Goal: Task Accomplishment & Management: Complete application form

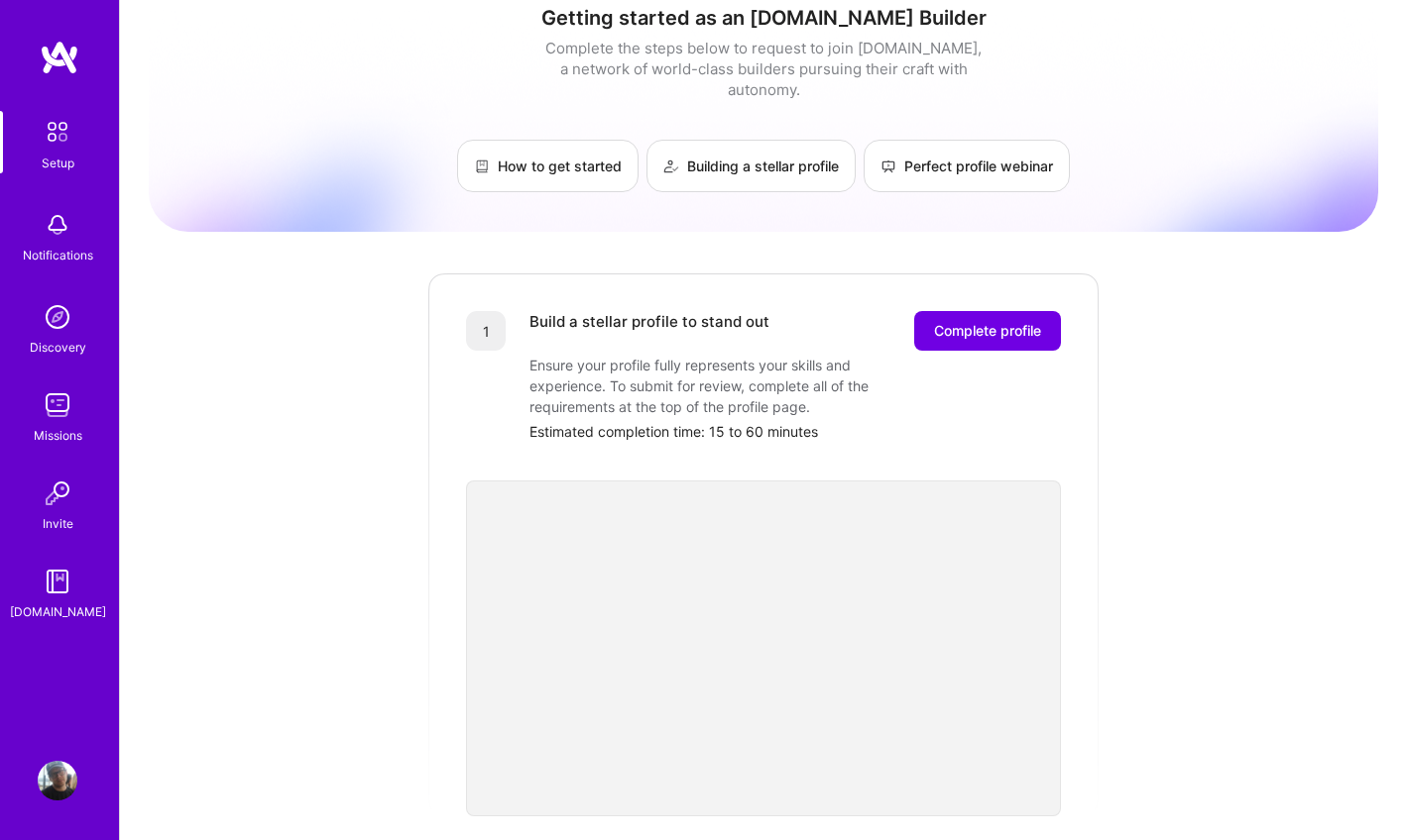
scroll to position [27, 0]
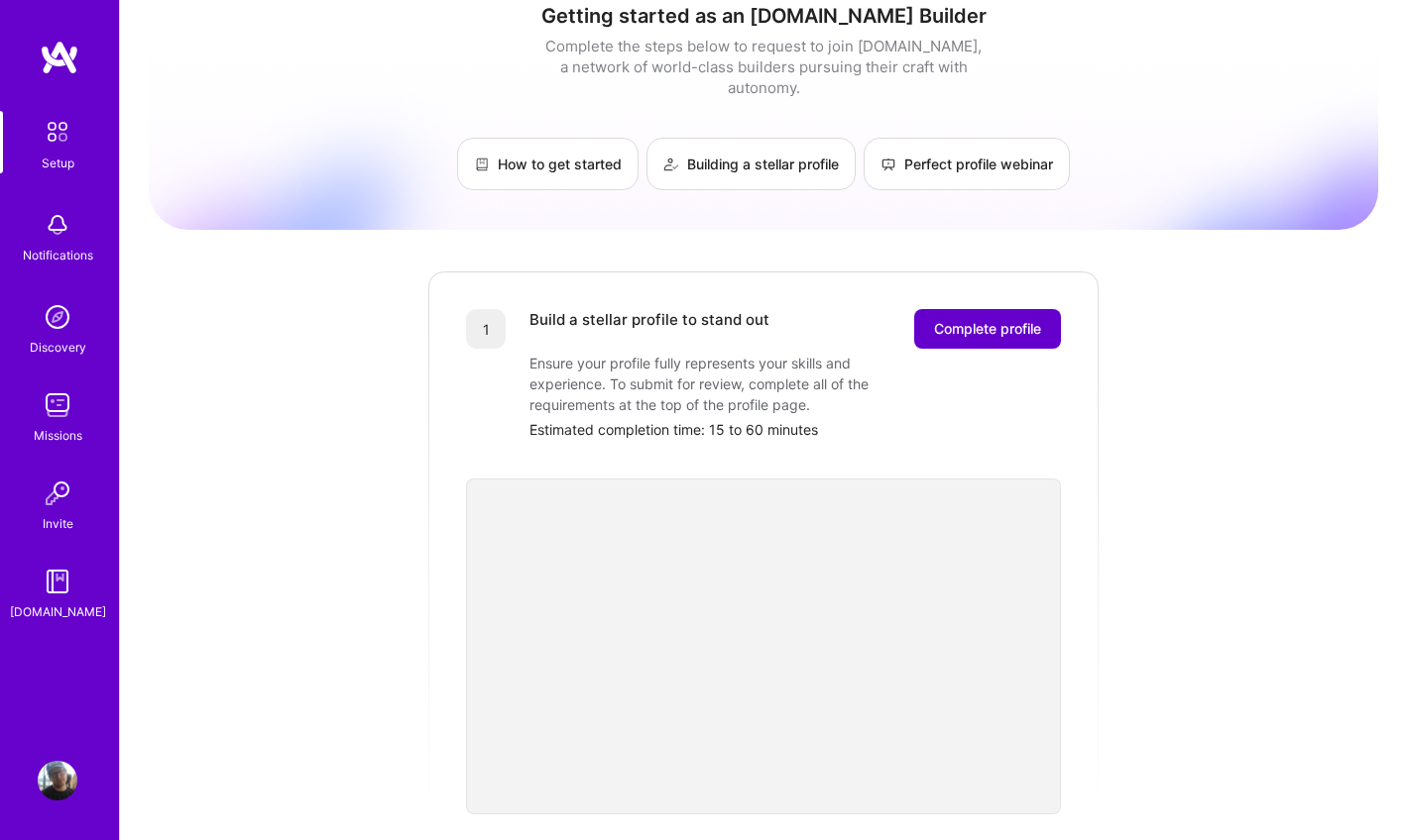
click at [981, 319] on span "Complete profile" at bounding box center [987, 329] width 107 height 20
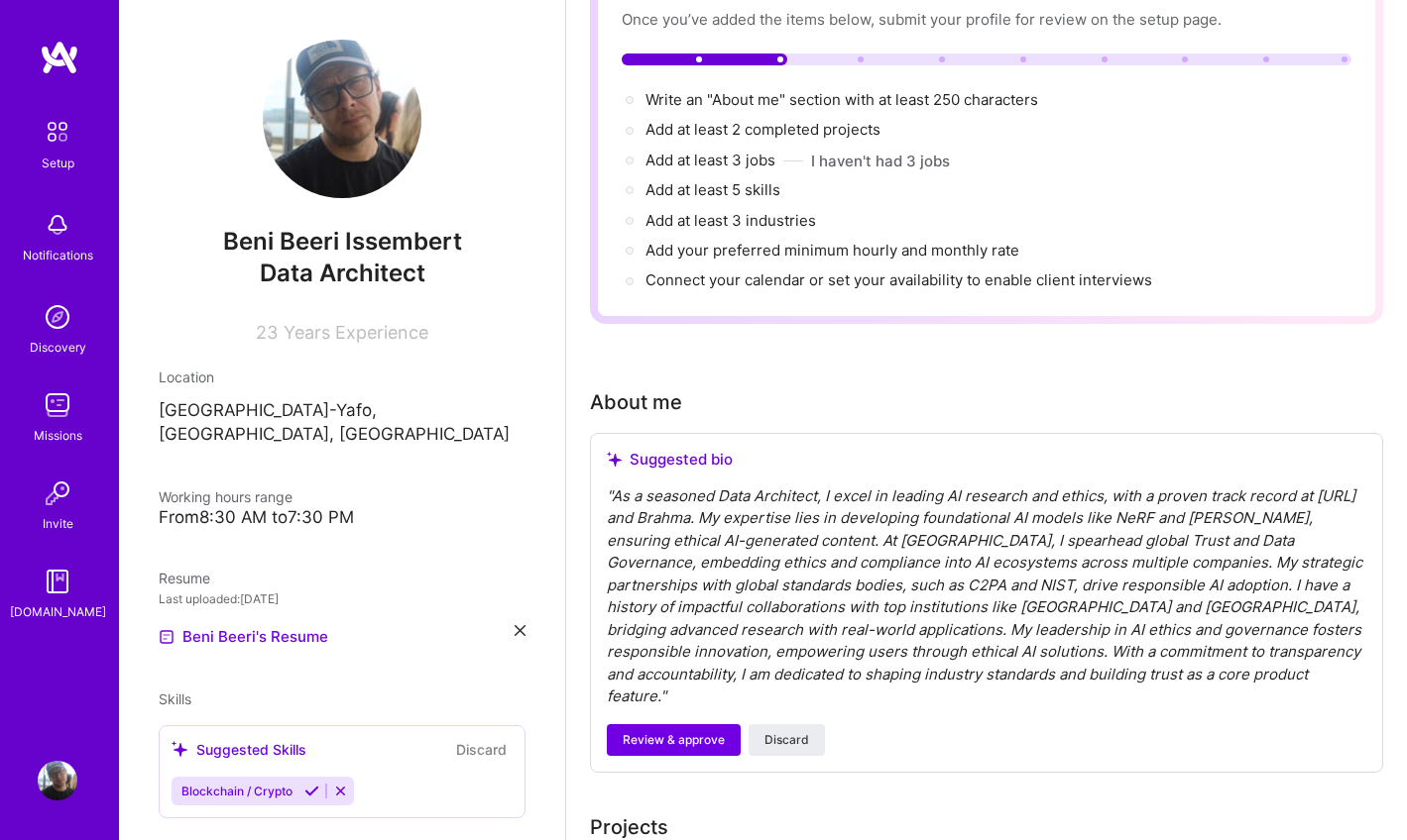
scroll to position [188, 0]
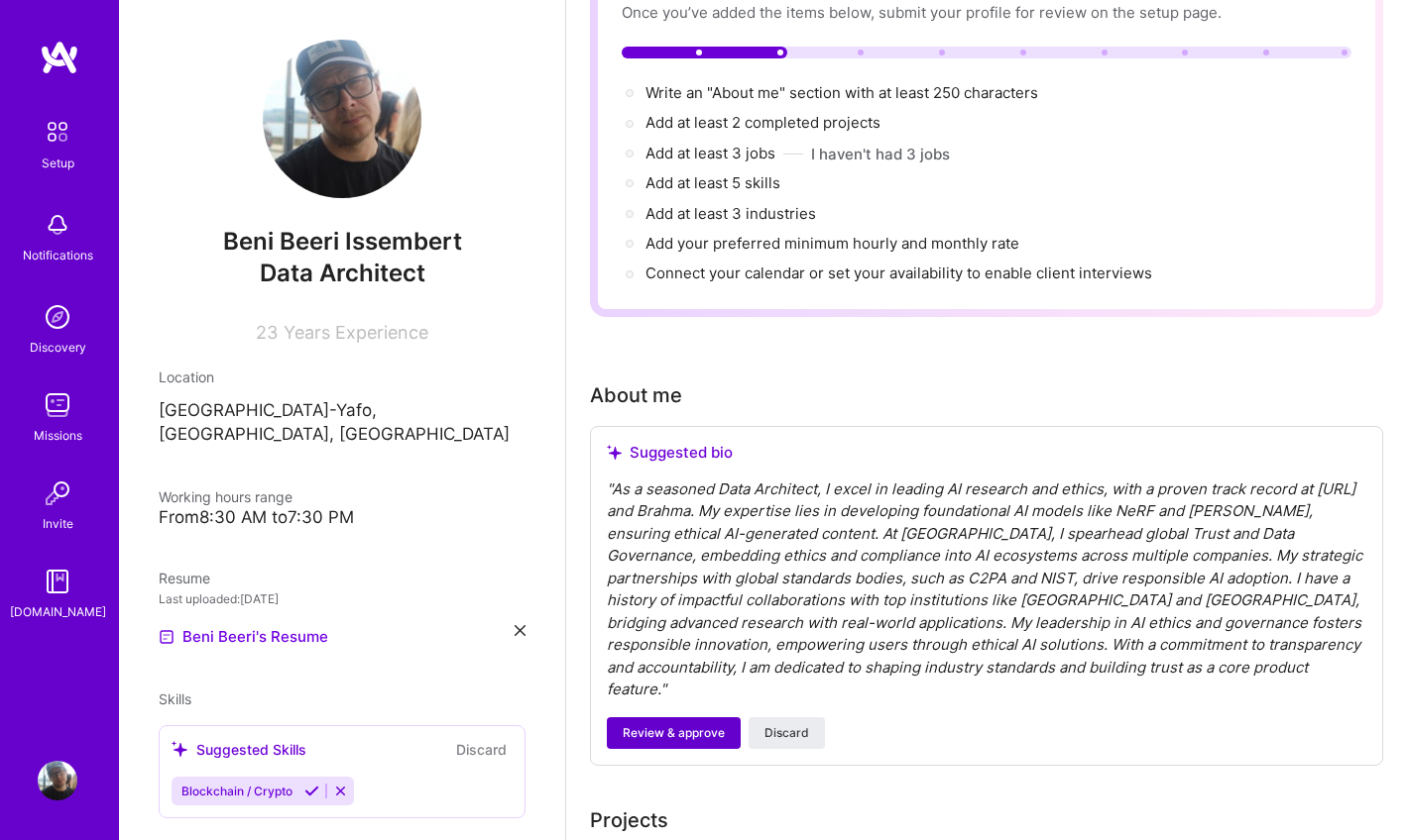
click at [653, 725] on span "Review & approve" at bounding box center [673, 734] width 102 height 18
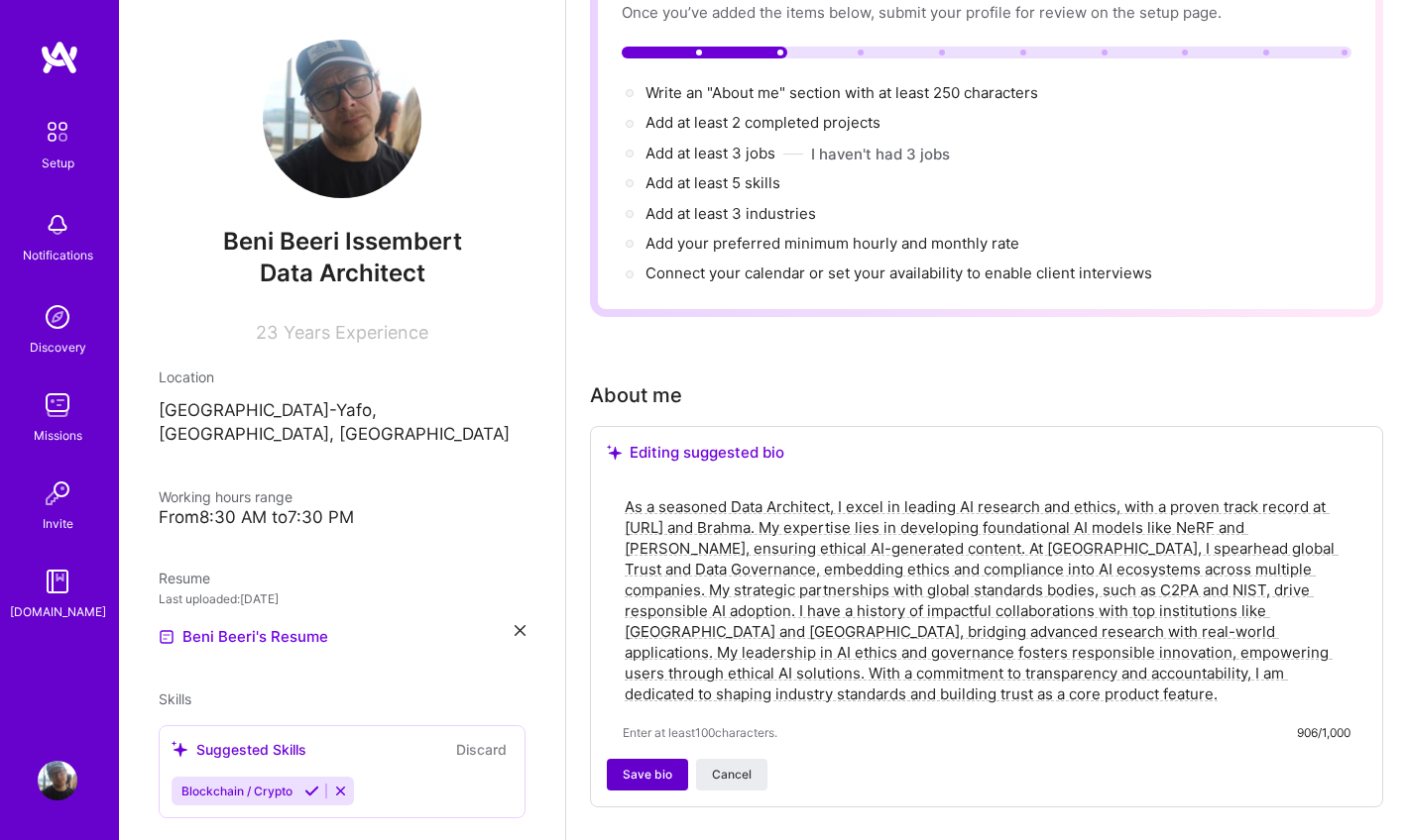
click at [633, 766] on span "Save bio" at bounding box center [647, 775] width 50 height 18
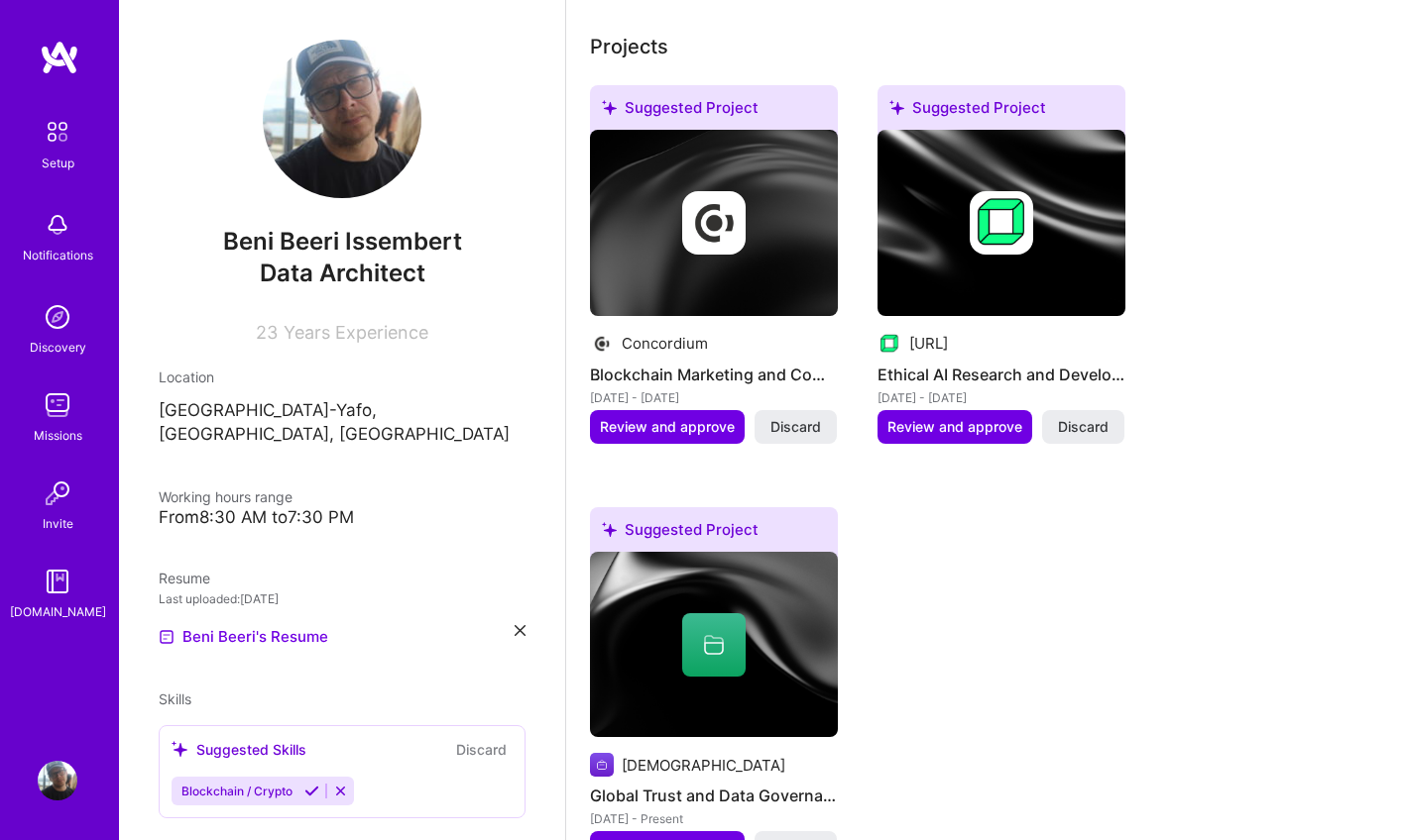
scroll to position [683, 0]
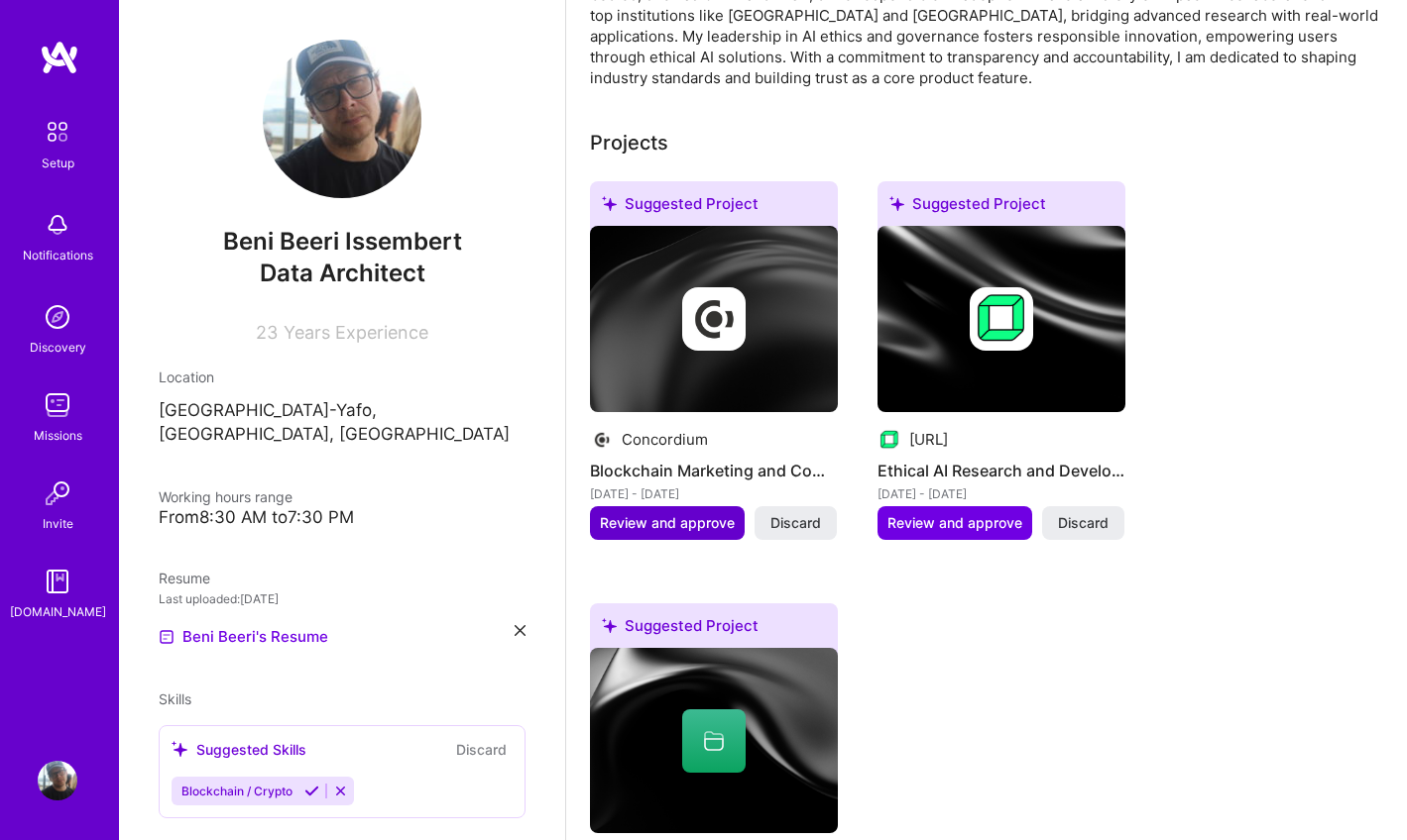
click at [674, 513] on span "Review and approve" at bounding box center [667, 523] width 135 height 20
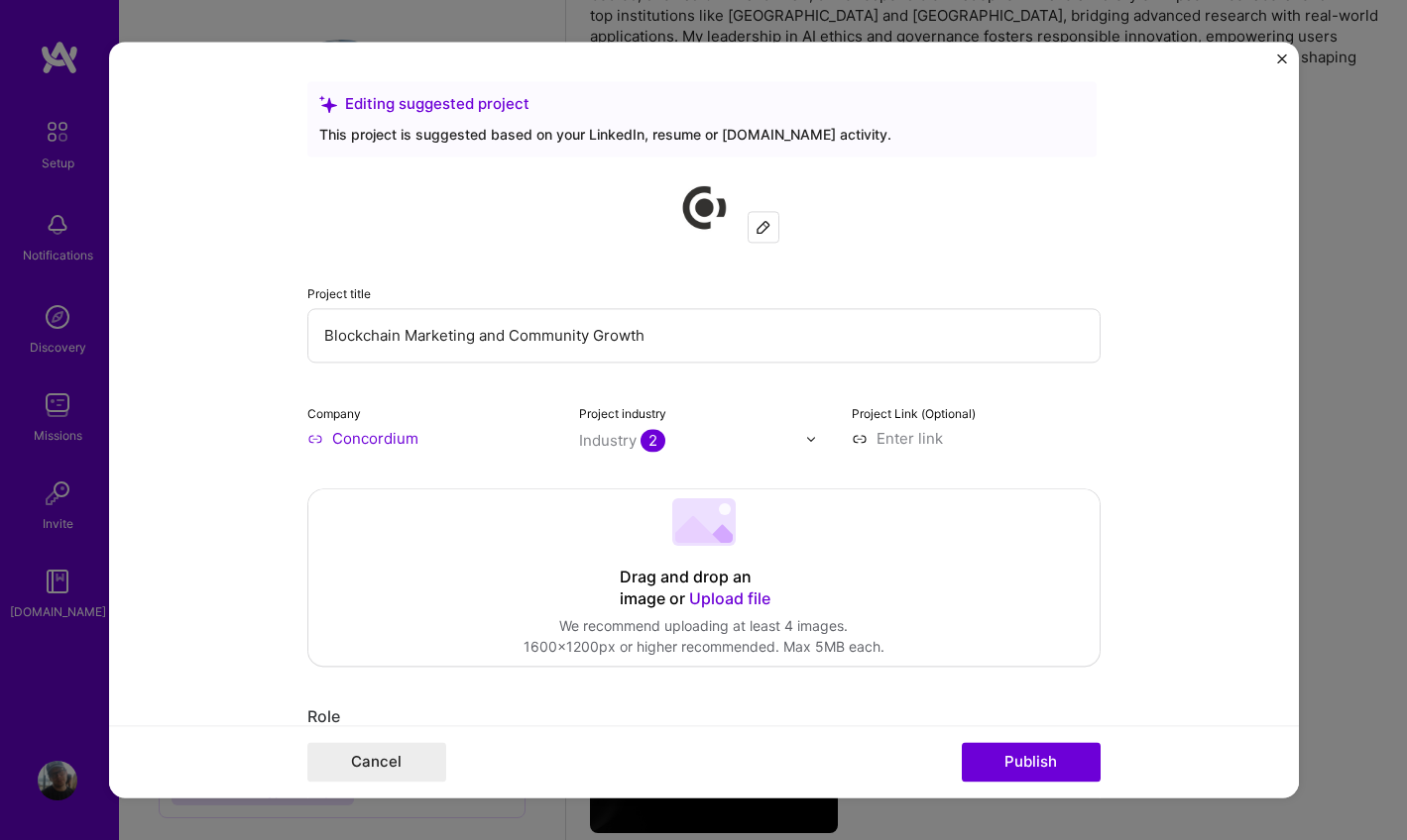
drag, startPoint x: 686, startPoint y: 339, endPoint x: 282, endPoint y: 333, distance: 404.0
click at [932, 435] on input at bounding box center [975, 438] width 249 height 21
paste input "[URL][DOMAIN_NAME]"
type input "[URL][DOMAIN_NAME]"
click at [616, 439] on div "Industry 2" at bounding box center [621, 440] width 87 height 21
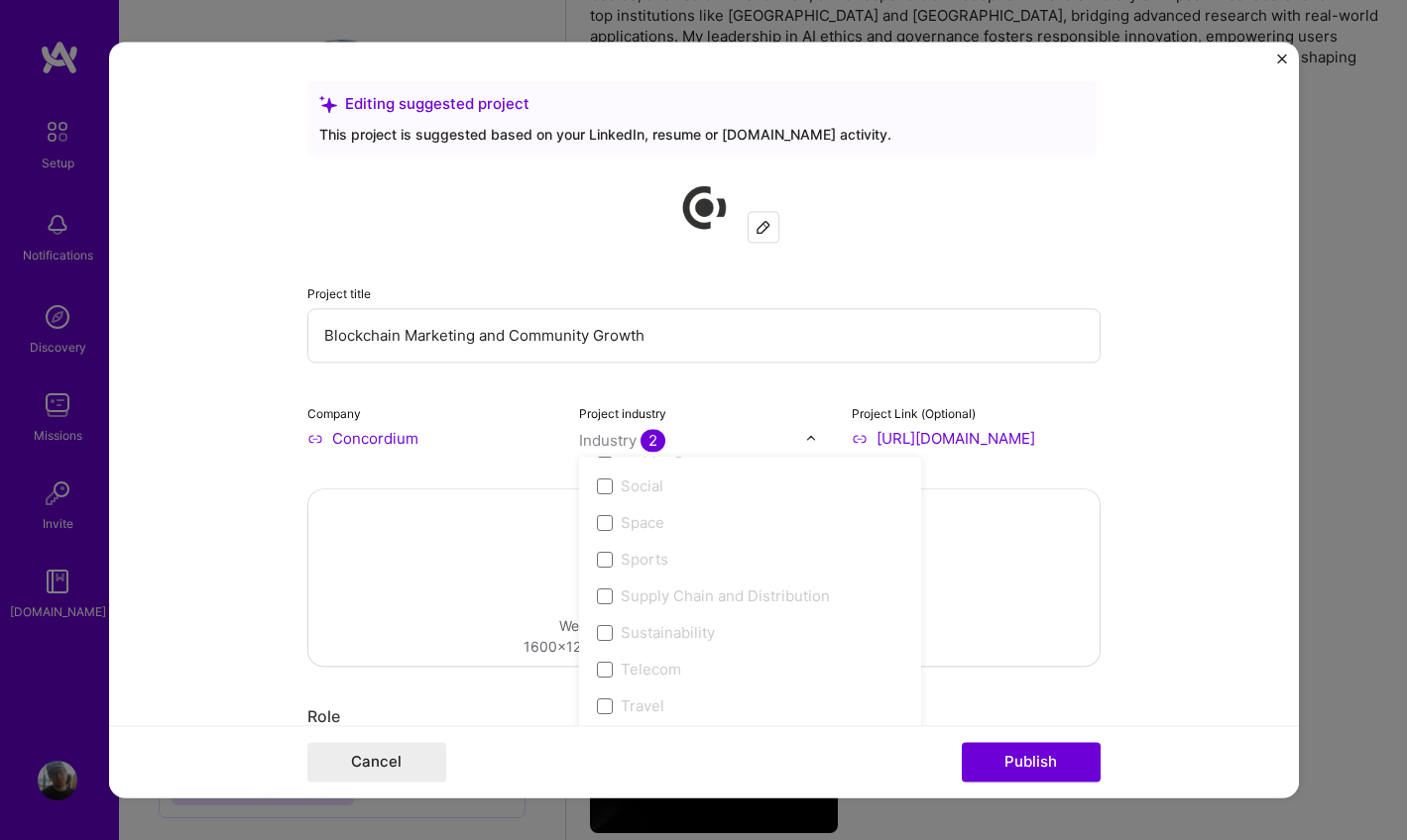
scroll to position [4115, 0]
click at [209, 588] on form "Editing suggested project This project is suggested based on your LinkedIn, res…" at bounding box center [704, 420] width 1189 height 756
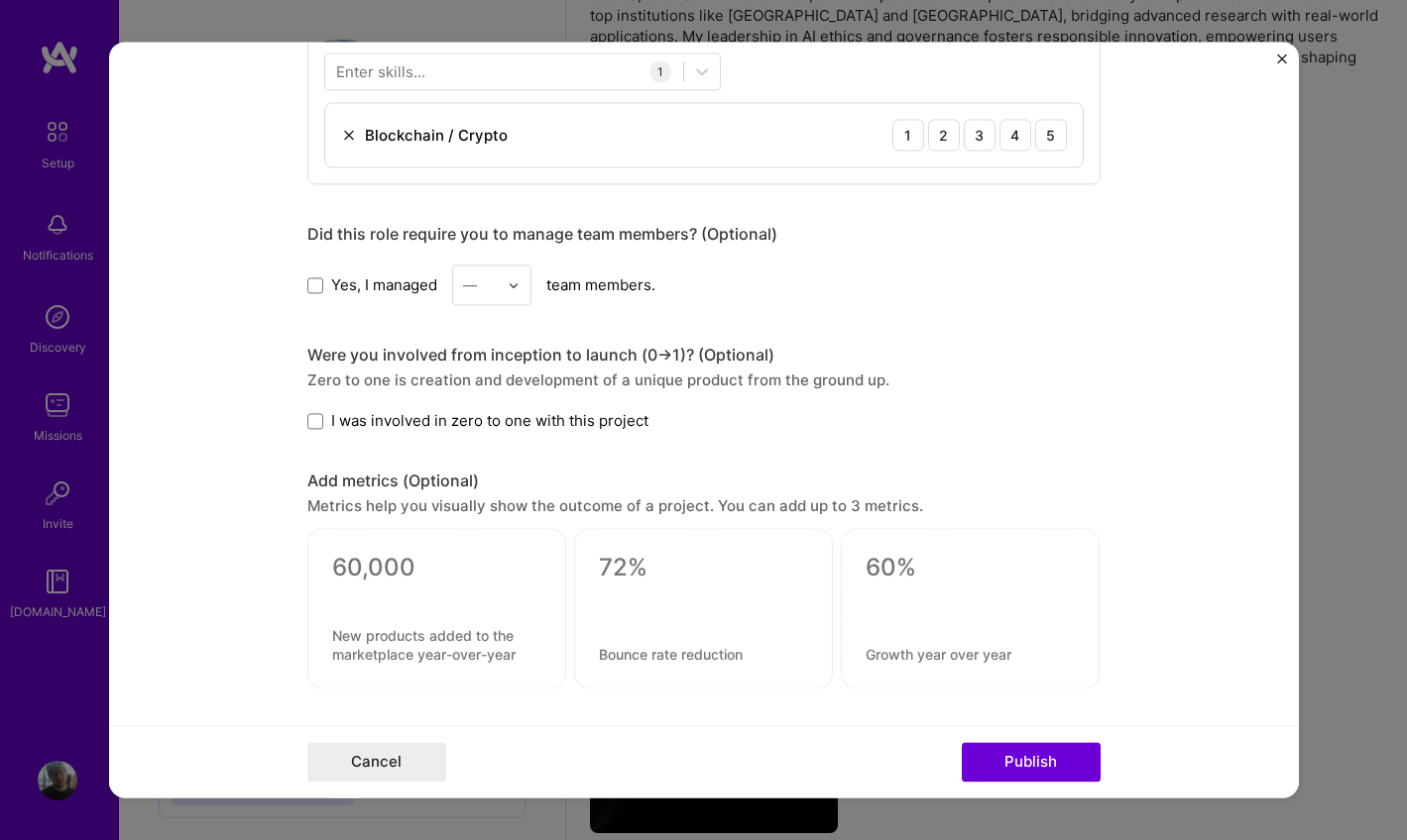
scroll to position [1062, 0]
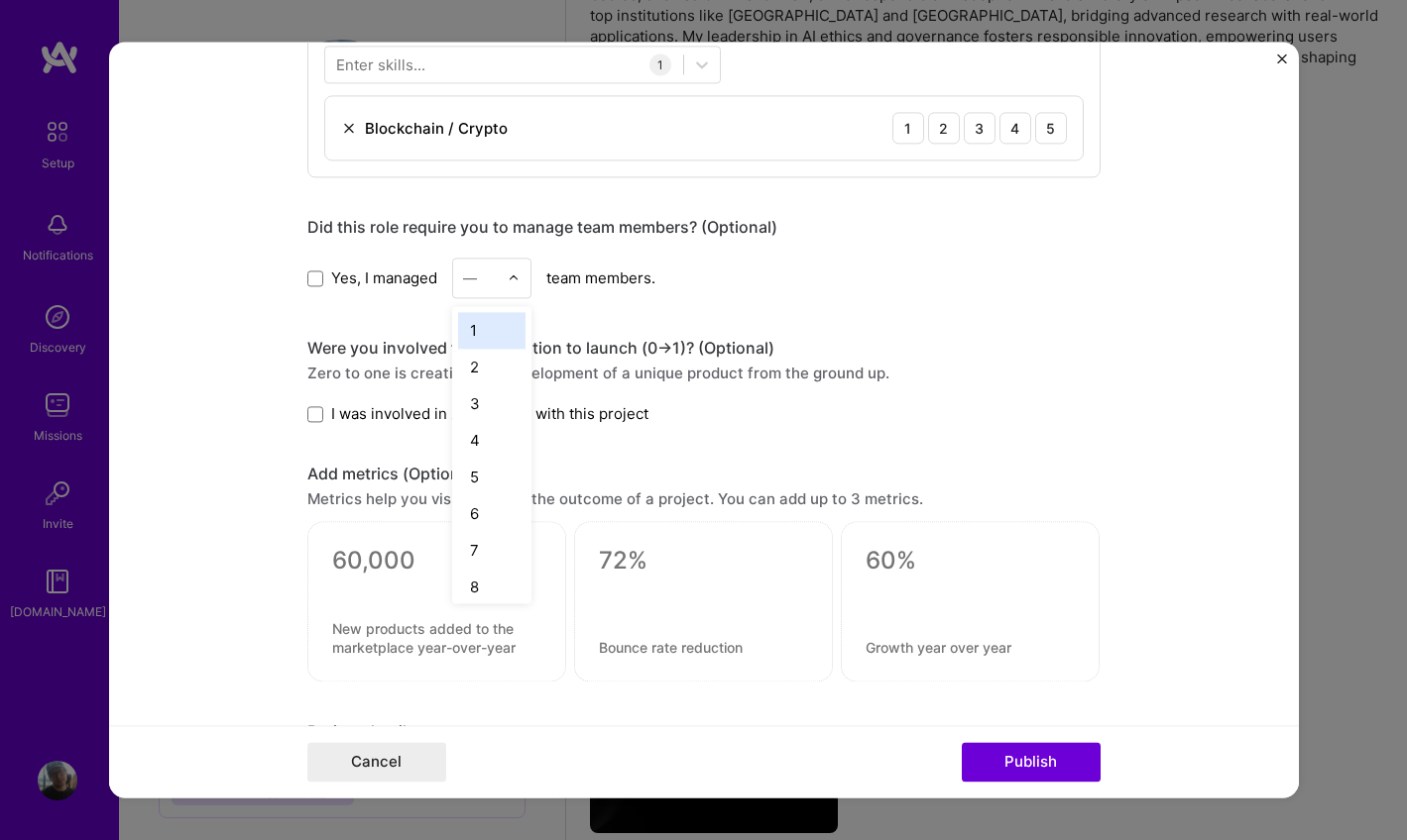
click at [507, 276] on div "—" at bounding box center [480, 277] width 55 height 39
drag, startPoint x: 486, startPoint y: 549, endPoint x: 475, endPoint y: 551, distance: 11.2
click at [486, 549] on div "10" at bounding box center [492, 550] width 68 height 37
click at [306, 417] on form "Editing suggested project This project is suggested based on your LinkedIn, res…" at bounding box center [704, 420] width 1189 height 756
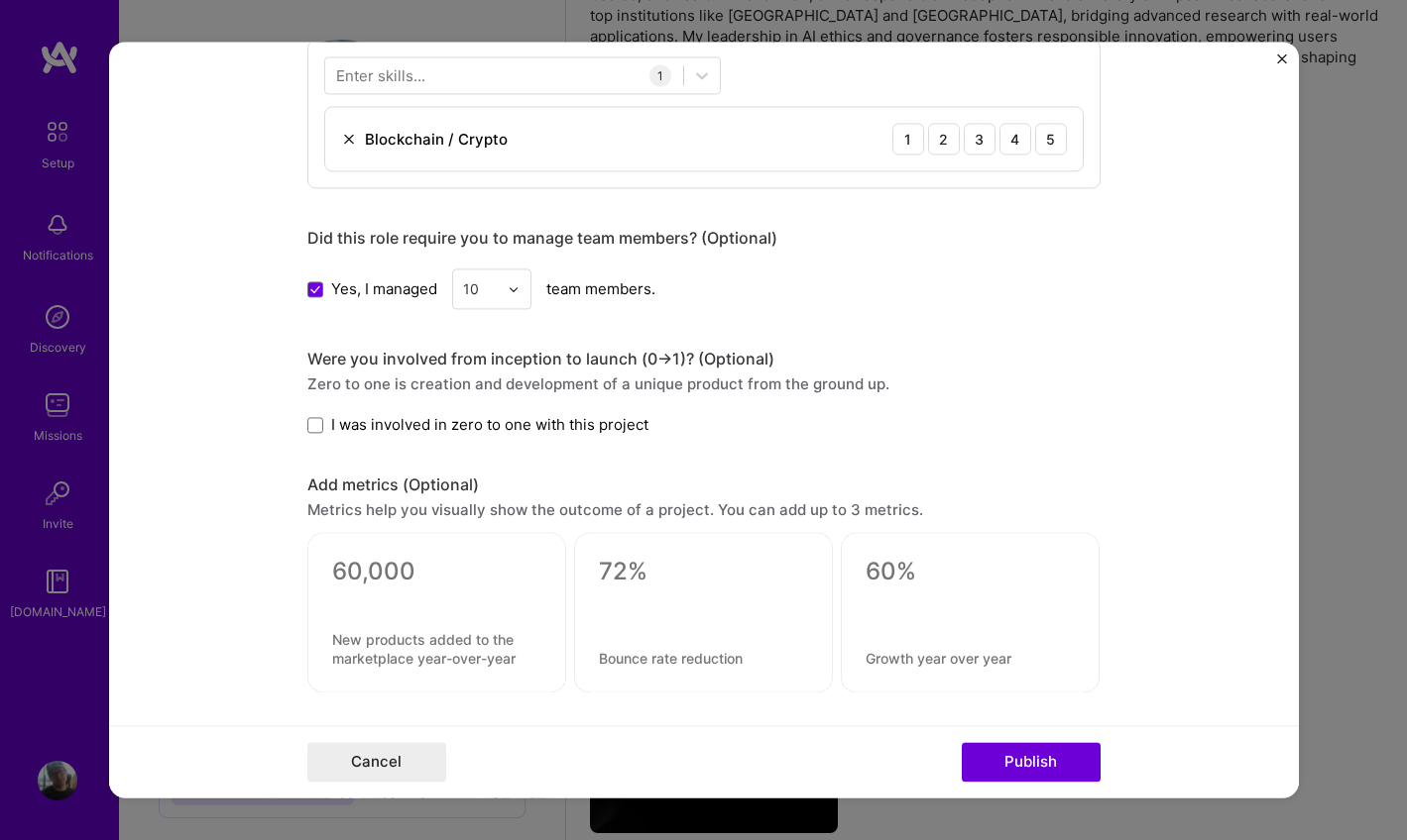
scroll to position [1049, 0]
click at [312, 425] on span at bounding box center [315, 427] width 16 height 16
click at [0, 0] on input "I was involved in zero to one with this project" at bounding box center [0, 0] width 0 height 0
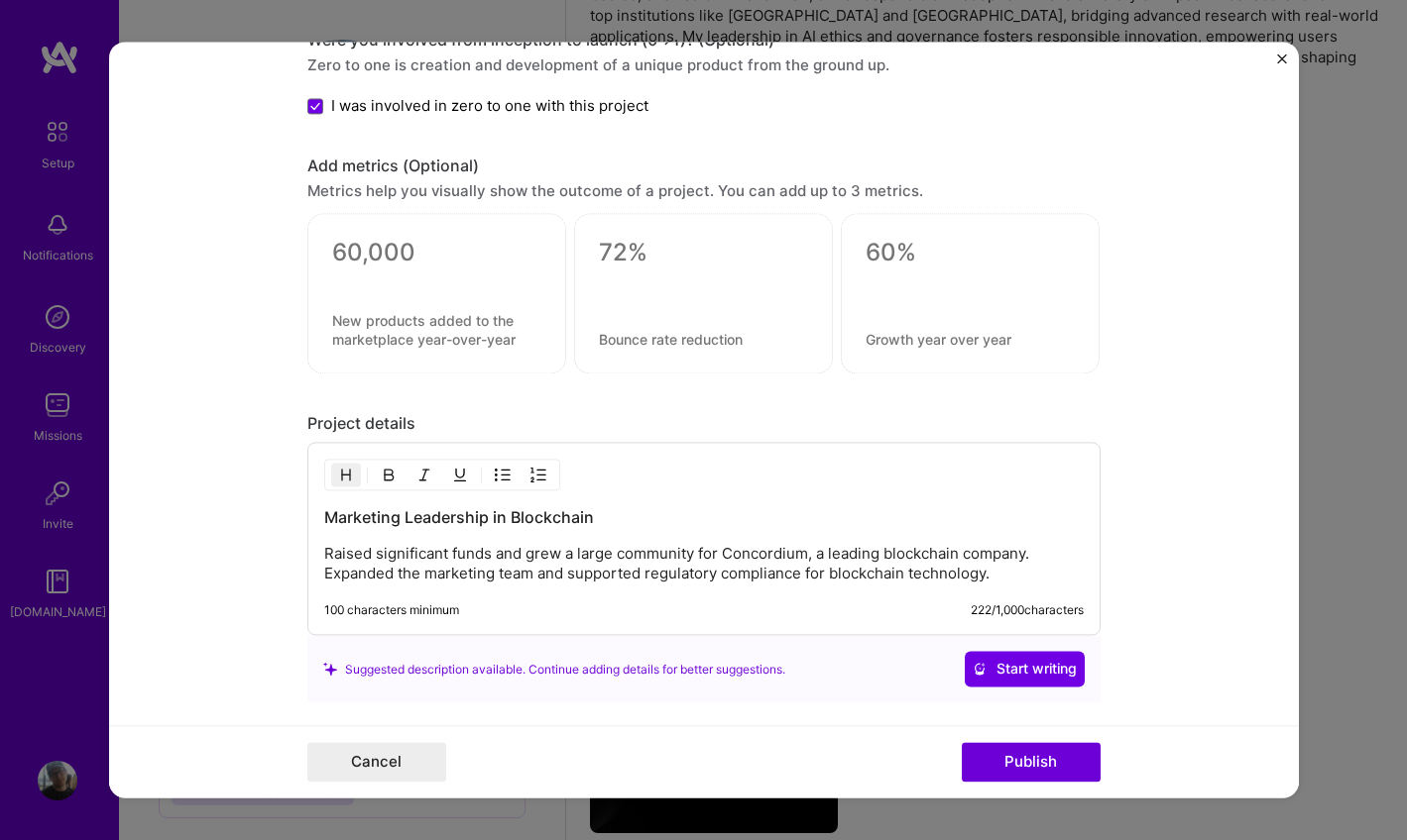
scroll to position [1372, 0]
